Goal: Navigation & Orientation: Find specific page/section

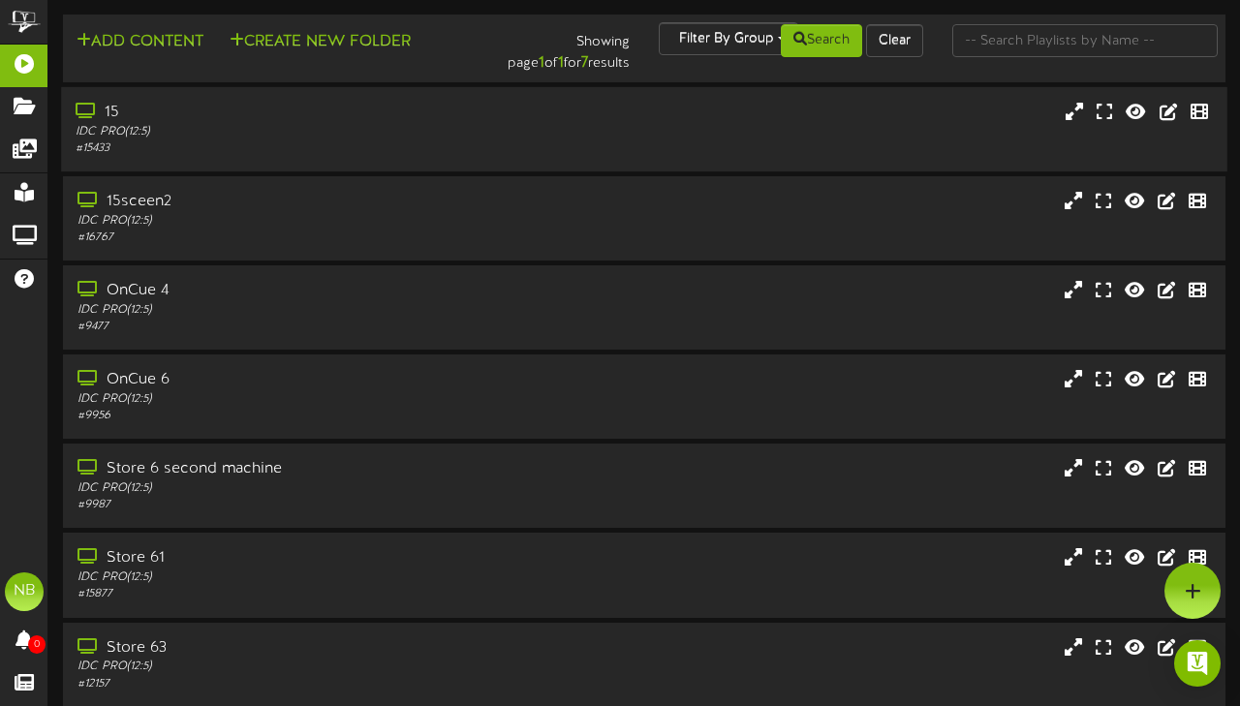
click at [276, 120] on div "15" at bounding box center [304, 113] width 456 height 22
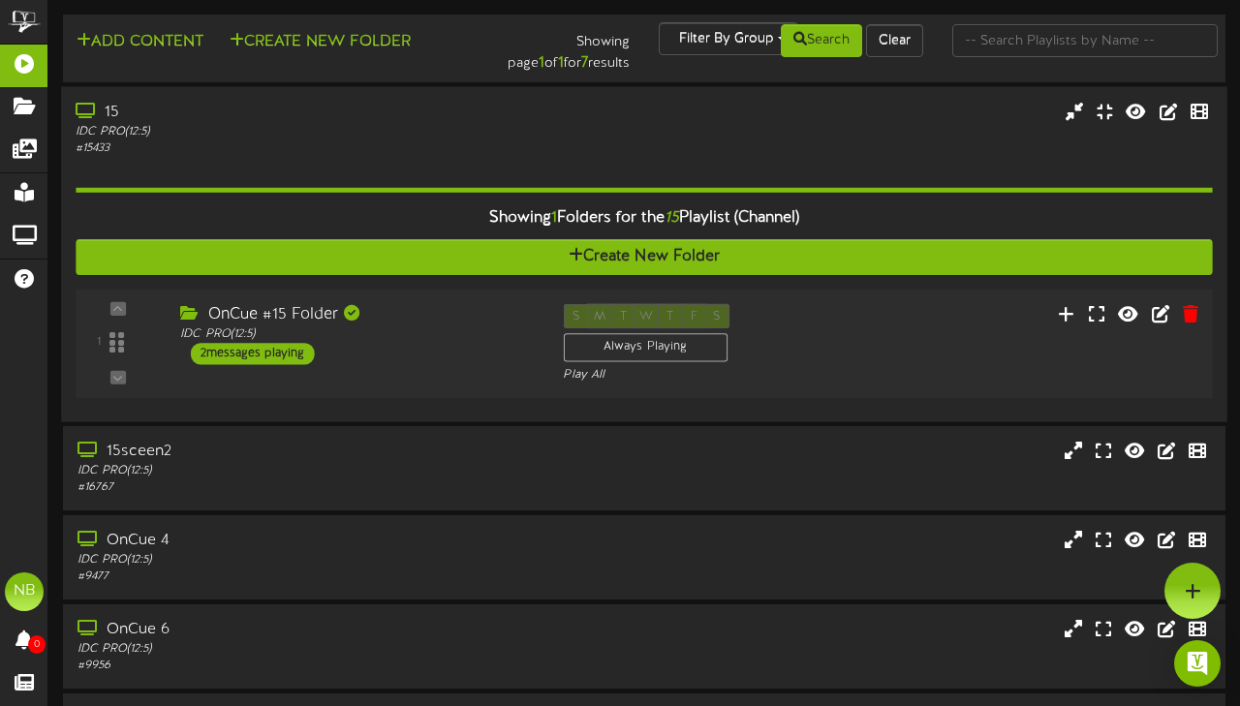
click at [439, 345] on div "OnCue #15 Folder IDC PRO ( 12:5 ) 2 messages playing" at bounding box center [357, 333] width 383 height 61
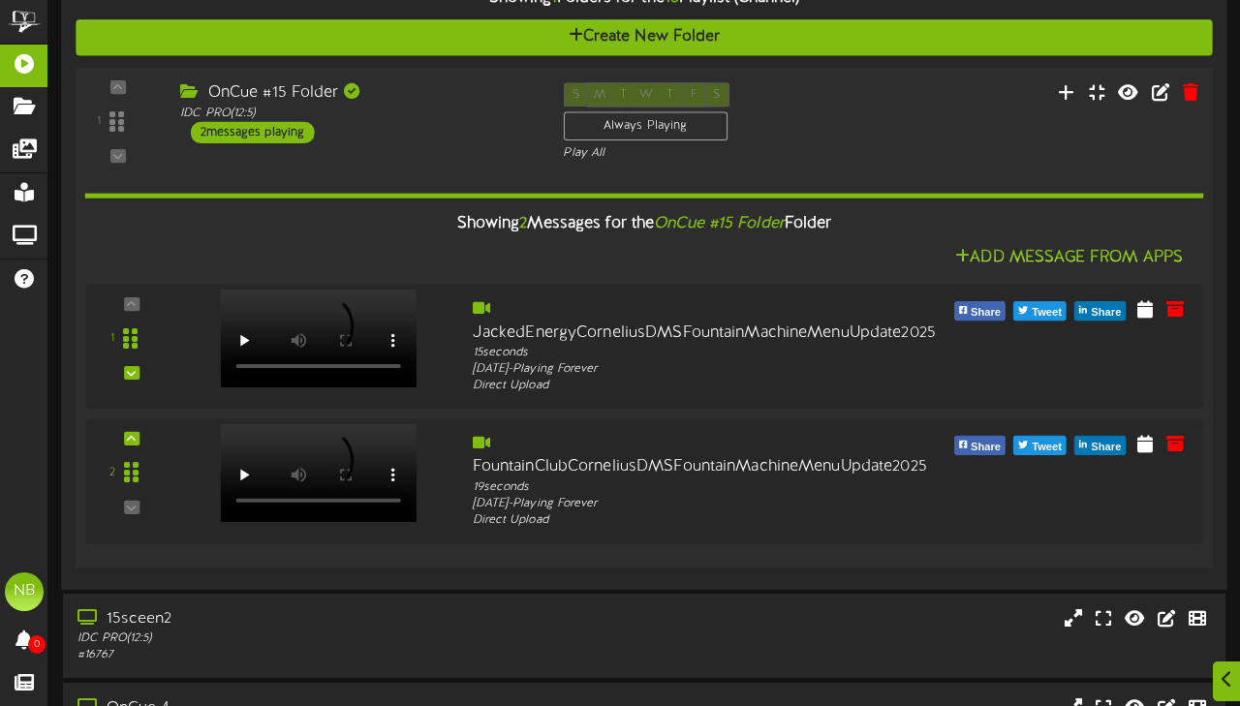
scroll to position [213, 0]
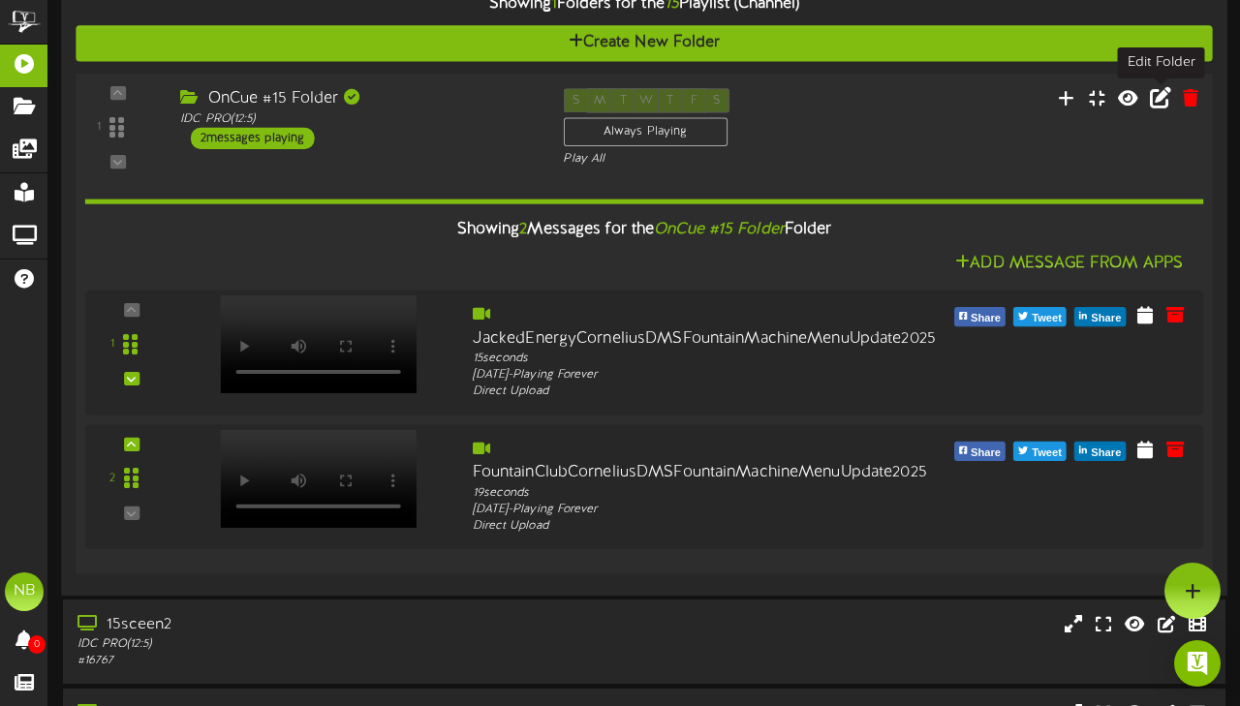
click at [1156, 106] on icon at bounding box center [1160, 96] width 21 height 21
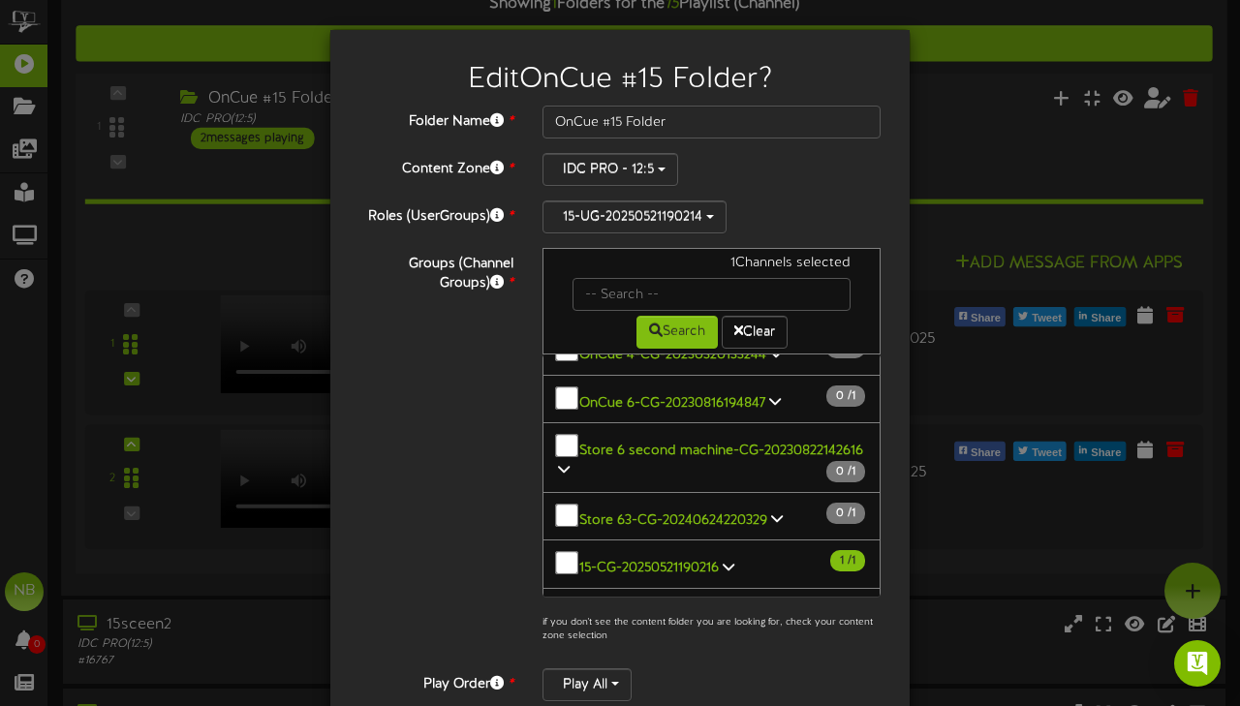
scroll to position [0, 0]
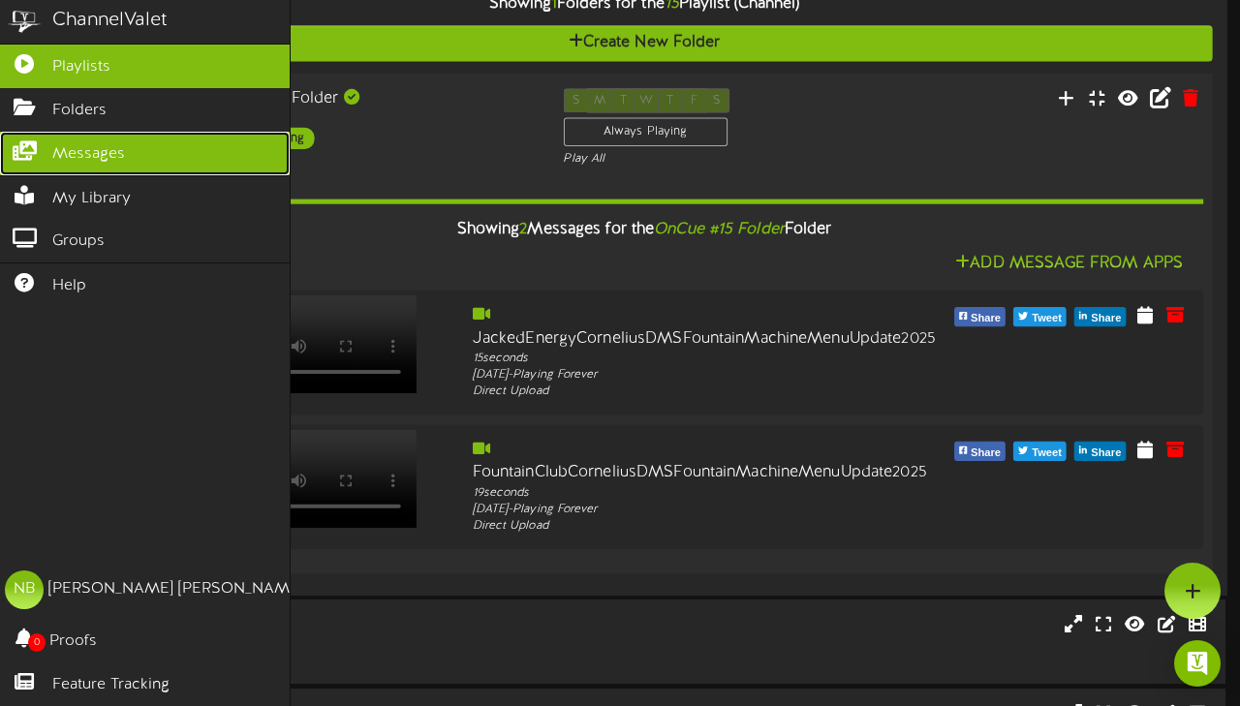
click at [100, 147] on span "Messages" at bounding box center [88, 154] width 73 height 22
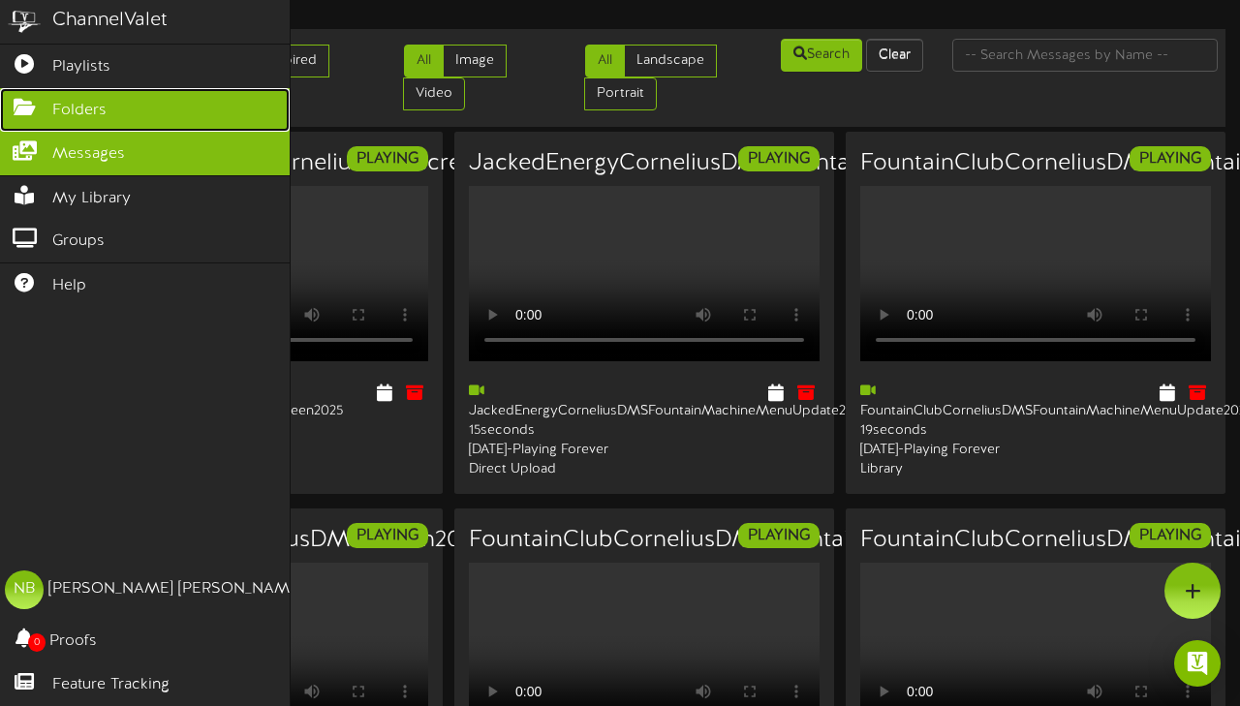
click at [35, 109] on icon at bounding box center [24, 105] width 48 height 15
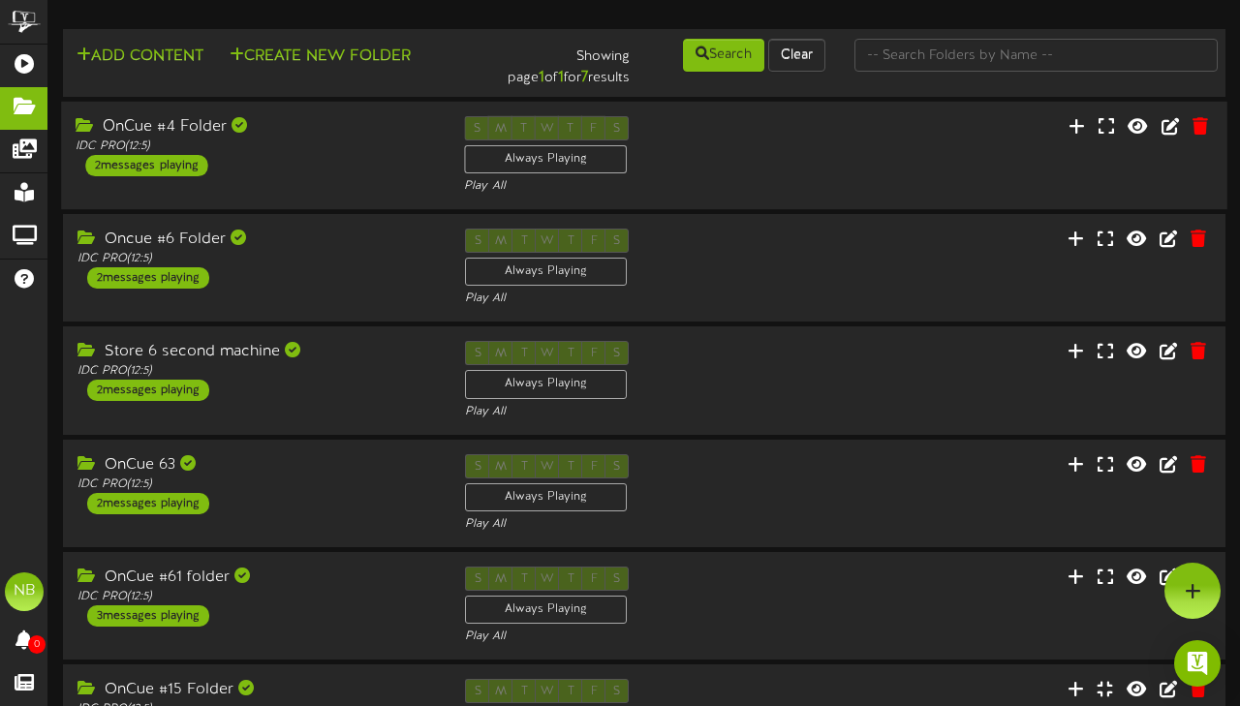
click at [265, 132] on div "OnCue #4 Folder" at bounding box center [256, 127] width 360 height 22
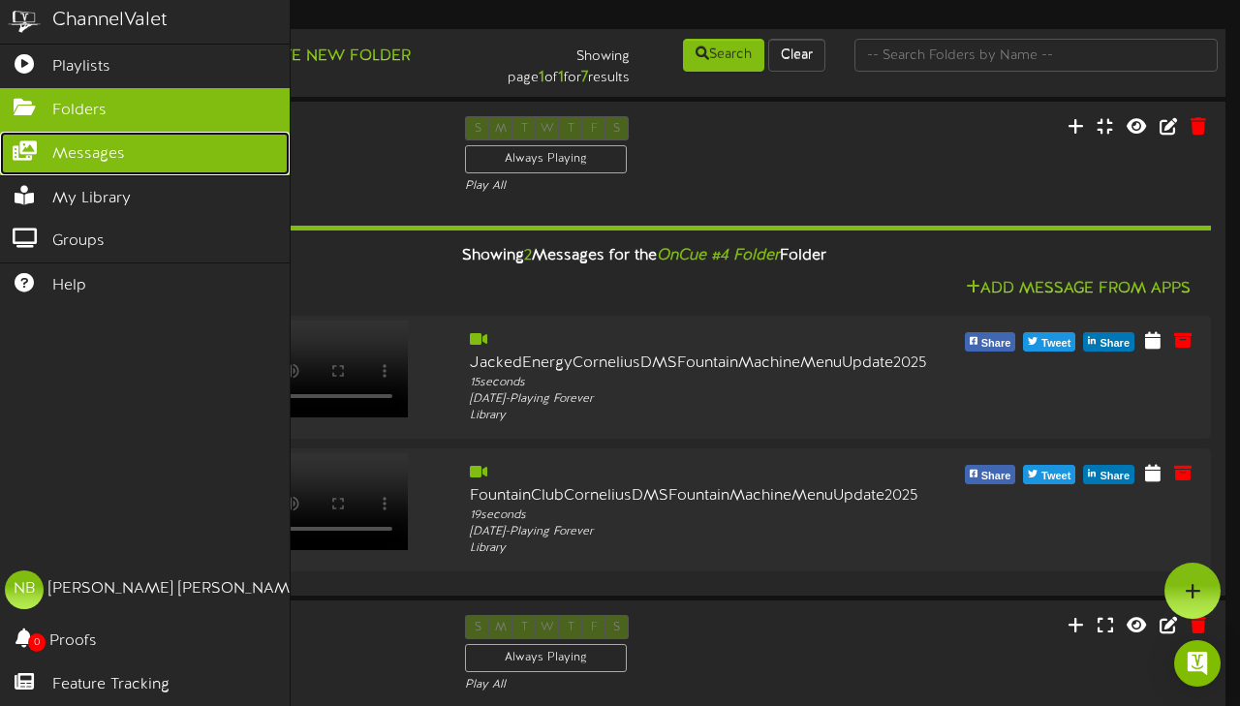
click at [56, 163] on span "Messages" at bounding box center [88, 154] width 73 height 22
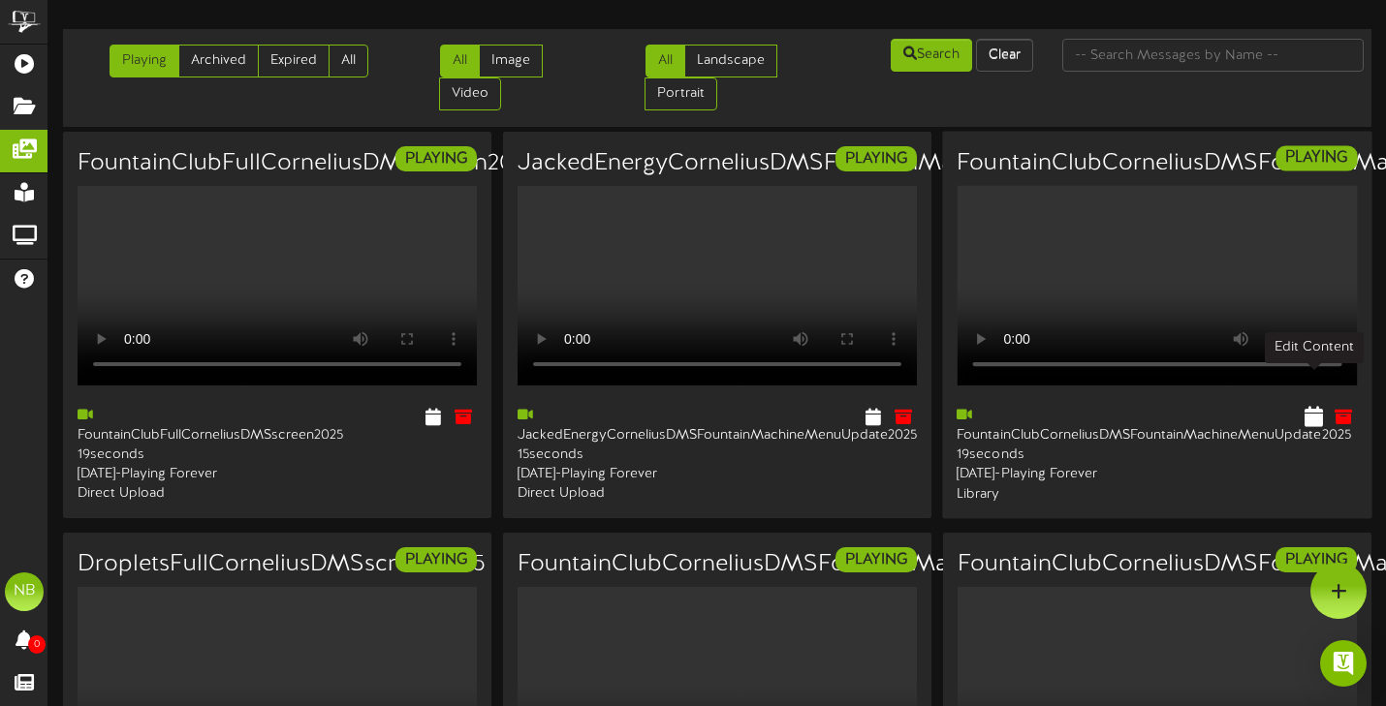
click at [1239, 406] on icon at bounding box center [1313, 416] width 18 height 21
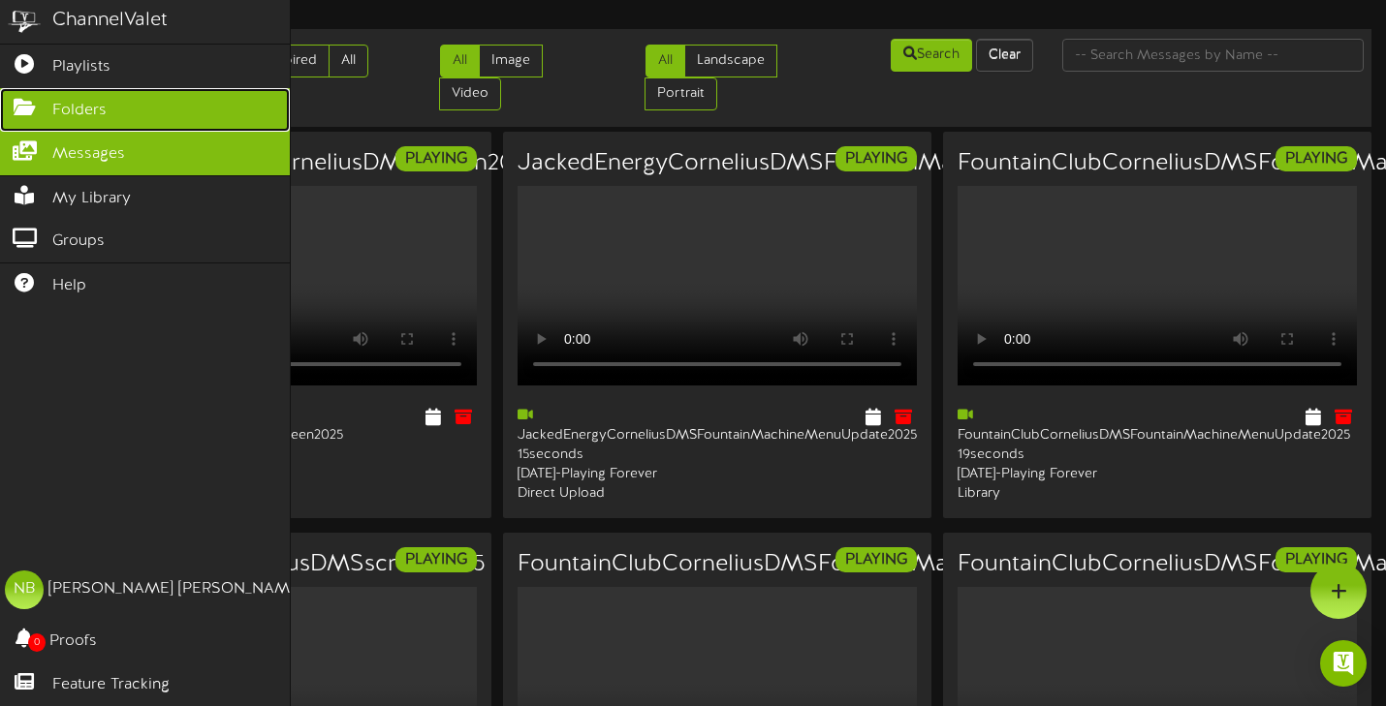
click at [36, 115] on link "Folders" at bounding box center [145, 110] width 290 height 44
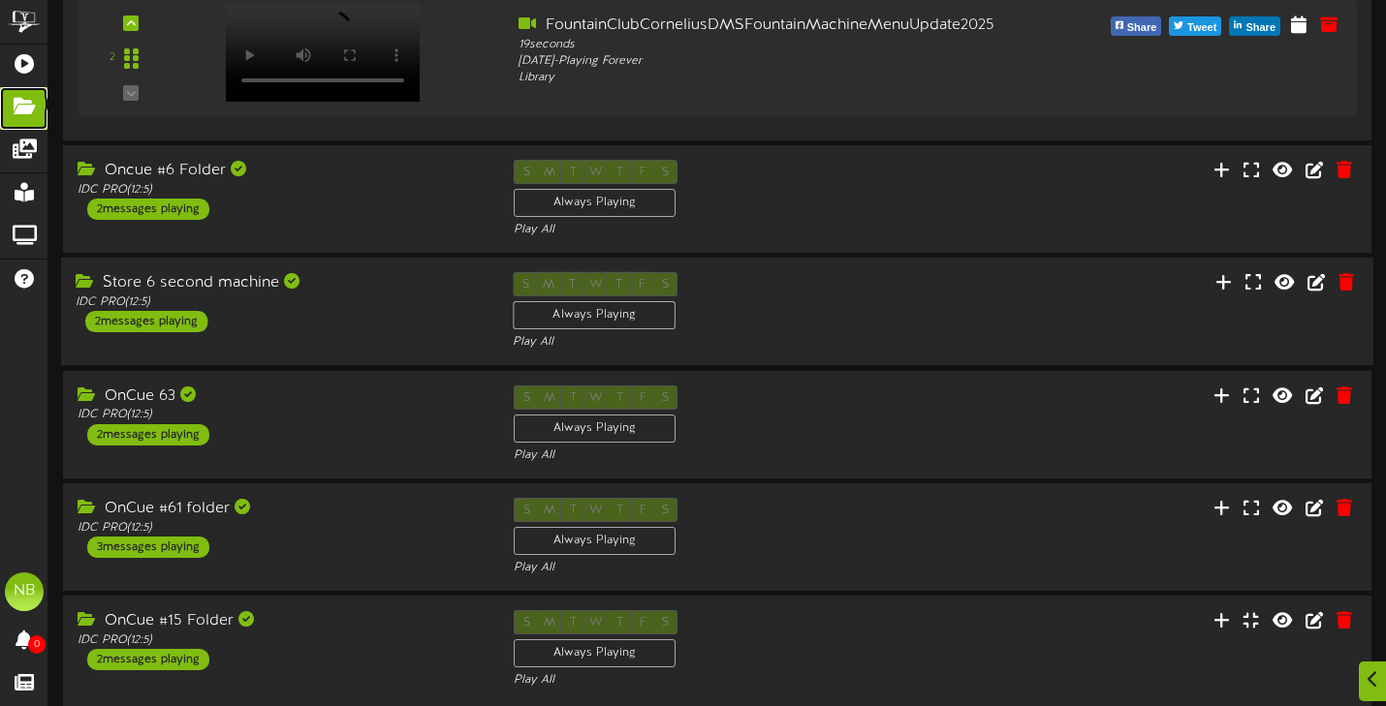
scroll to position [443, 0]
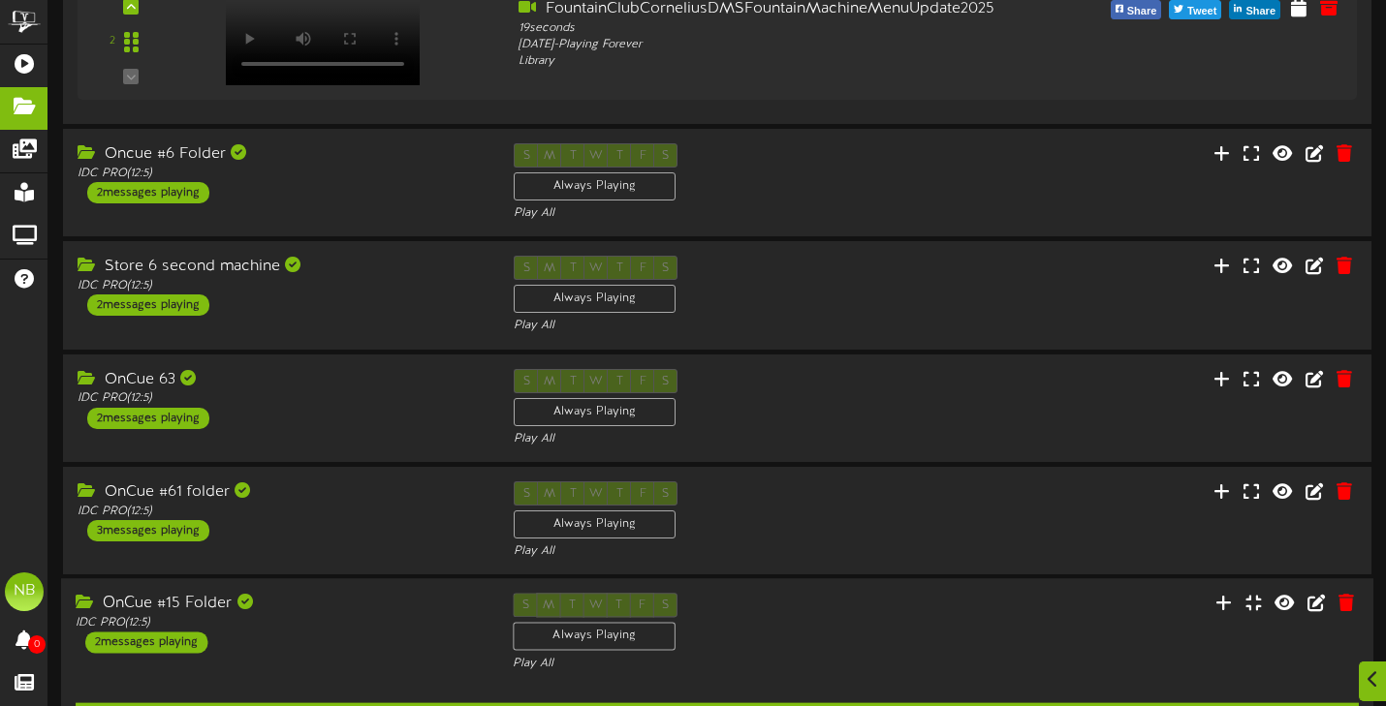
click at [445, 615] on div "OnCue #15 Folder" at bounding box center [280, 604] width 408 height 22
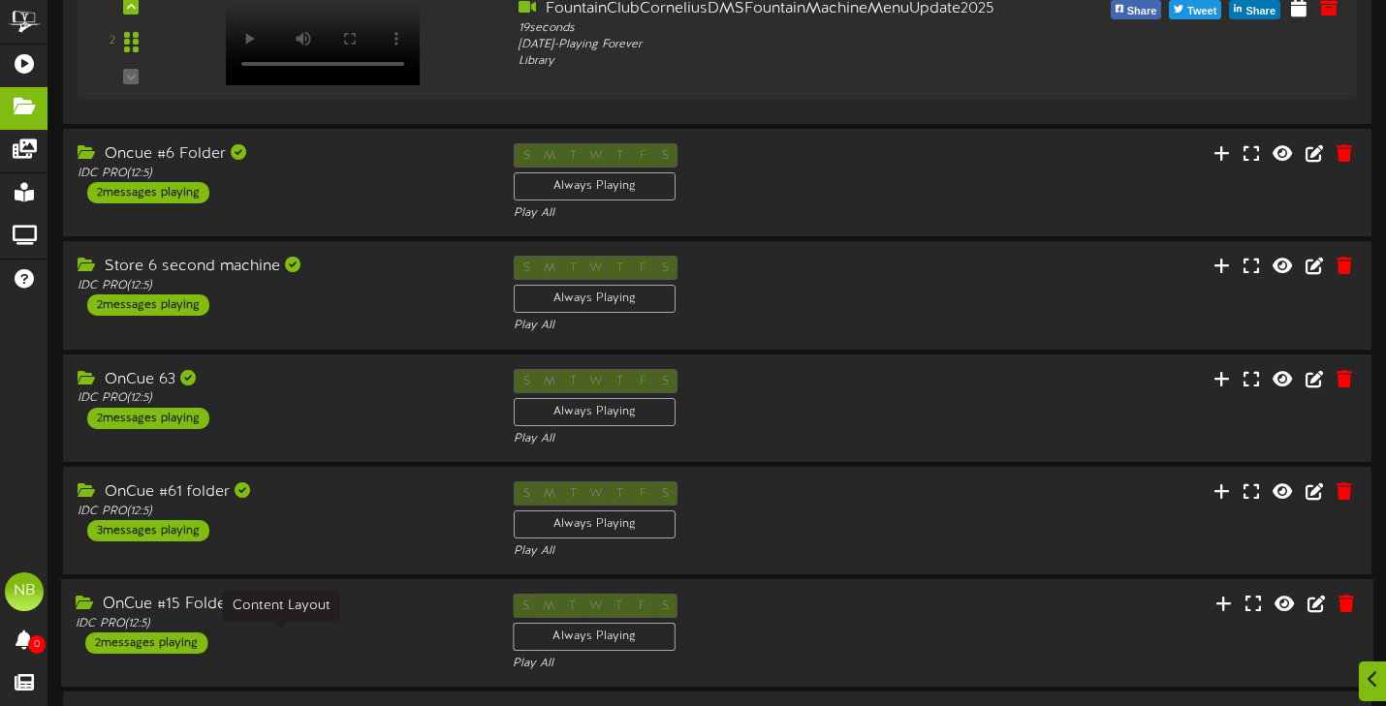
click at [422, 633] on div "IDC PRO ( 12:5 )" at bounding box center [280, 624] width 408 height 16
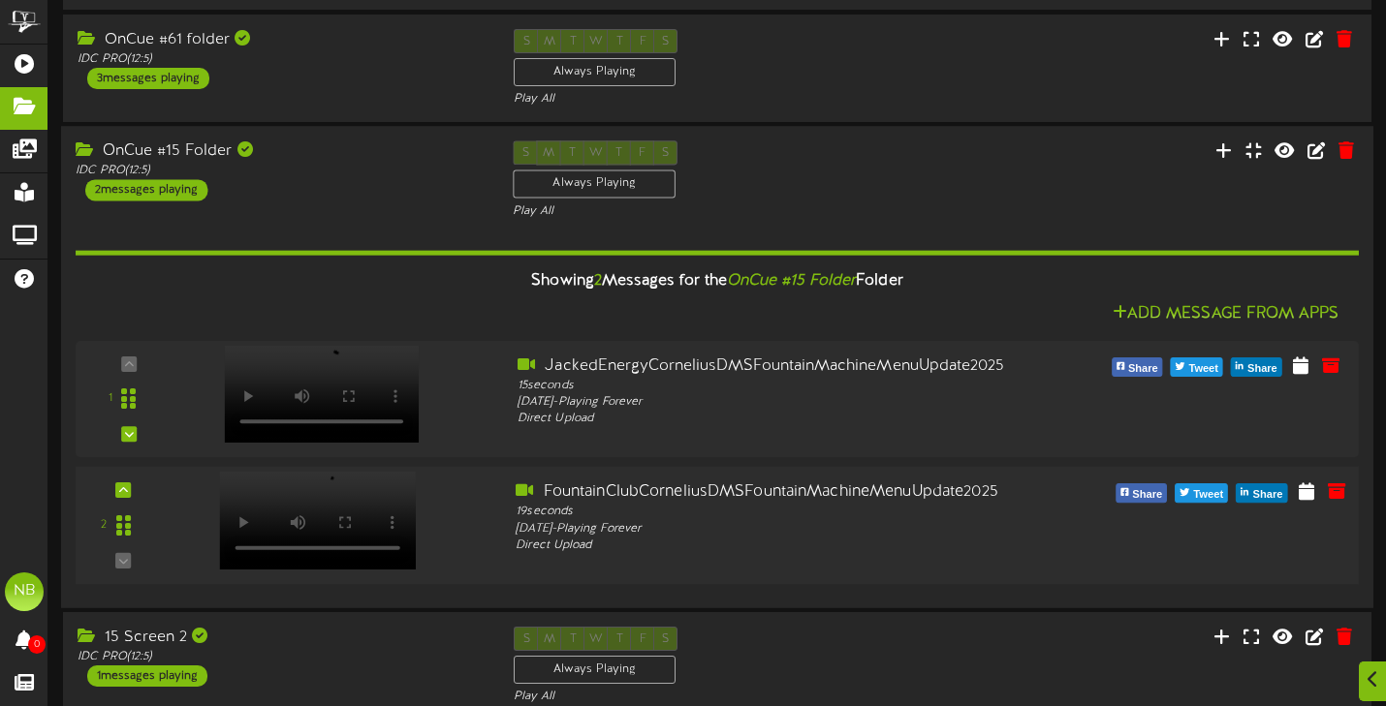
scroll to position [951, 0]
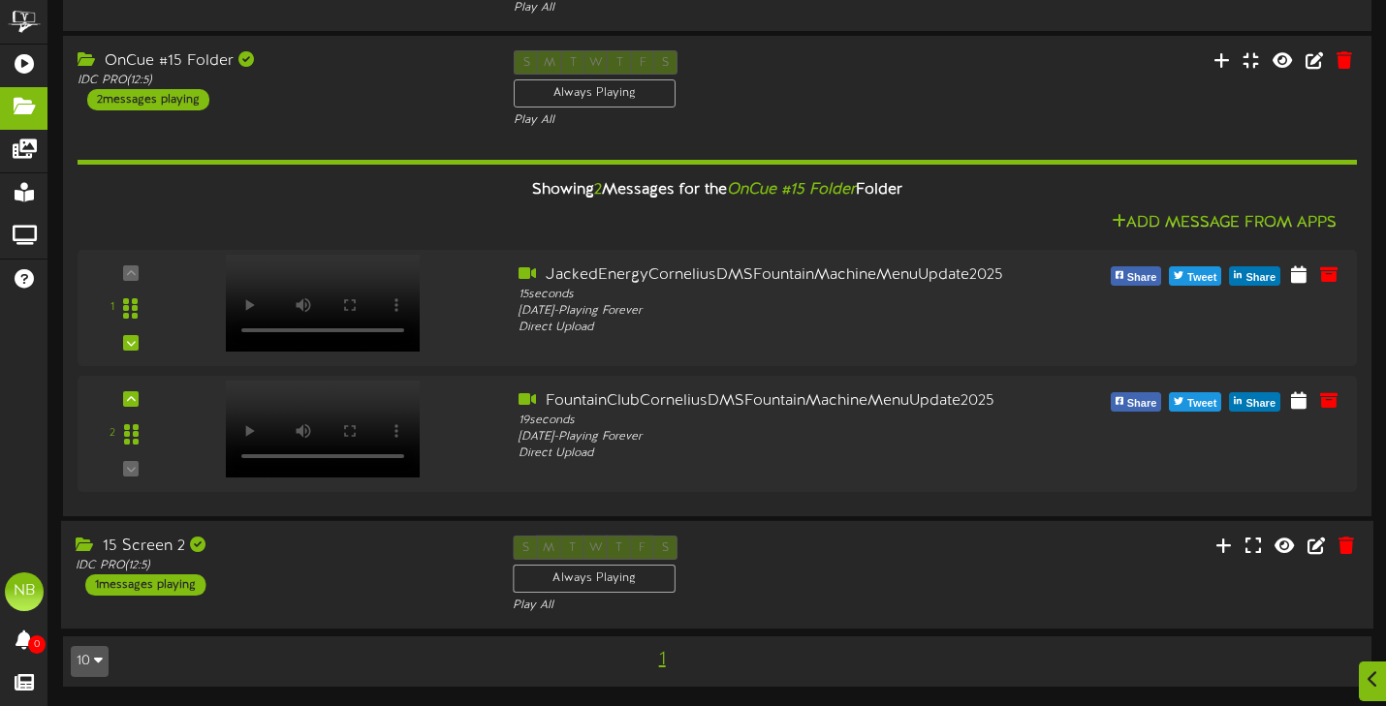
click at [772, 565] on div "S M T W T F S Always Playing Play All" at bounding box center [716, 575] width 437 height 79
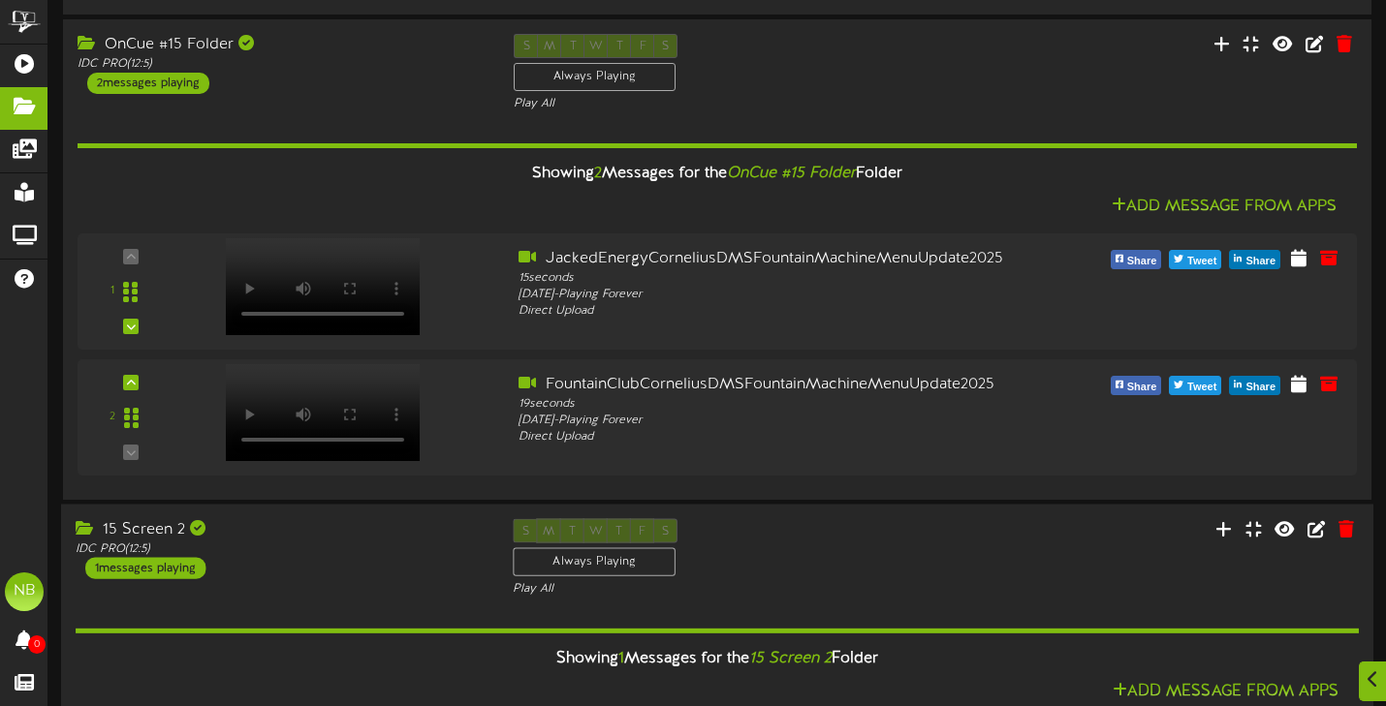
scroll to position [1249, 0]
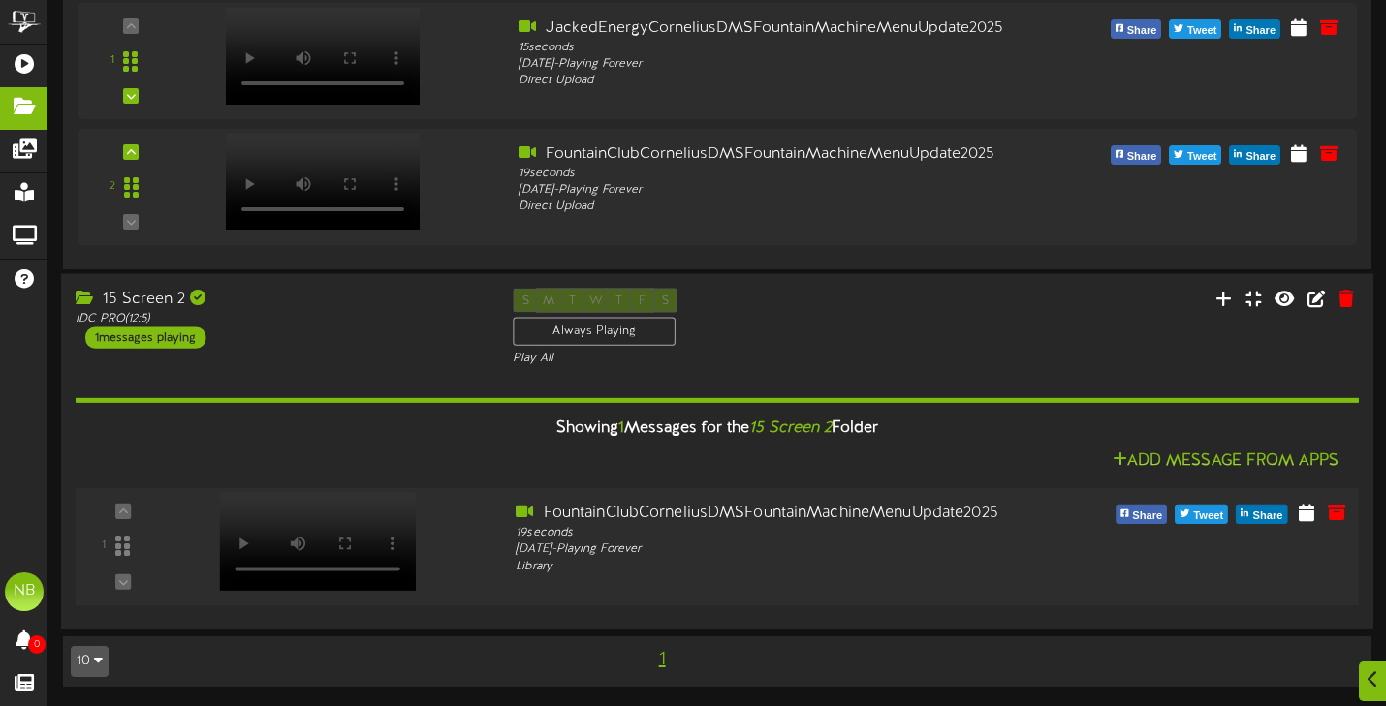
click at [670, 577] on div "1 19 -" at bounding box center [717, 547] width 1296 height 88
click at [967, 528] on div "19 seconds" at bounding box center [771, 533] width 511 height 16
